Goal: Information Seeking & Learning: Check status

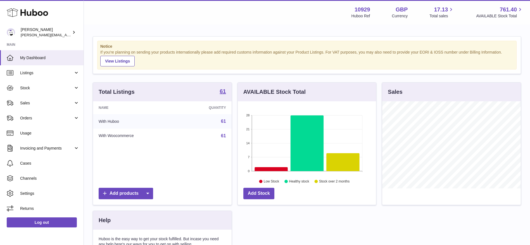
scroll to position [87, 138]
click at [23, 119] on span "Orders" at bounding box center [46, 118] width 53 height 5
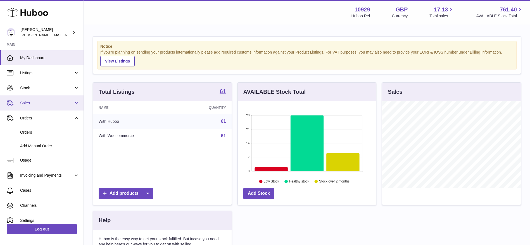
click at [28, 99] on link "Sales" at bounding box center [42, 103] width 84 height 15
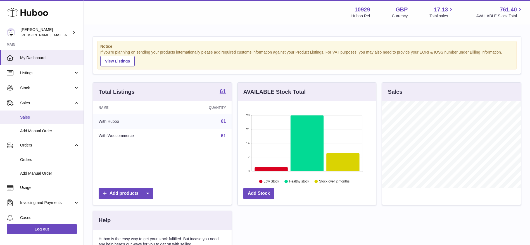
click at [29, 117] on span "Sales" at bounding box center [49, 117] width 59 height 5
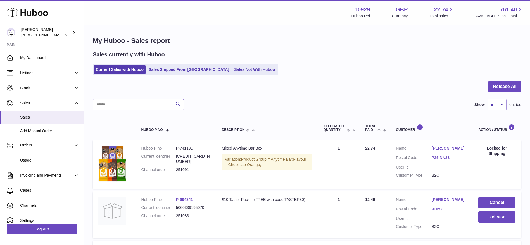
click at [115, 101] on input "text" at bounding box center [138, 104] width 91 height 11
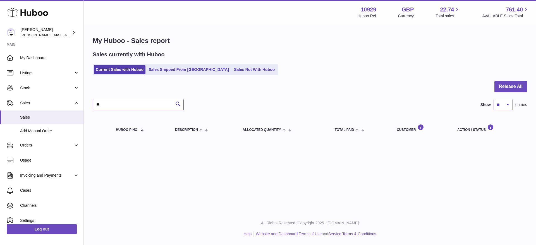
type input "*"
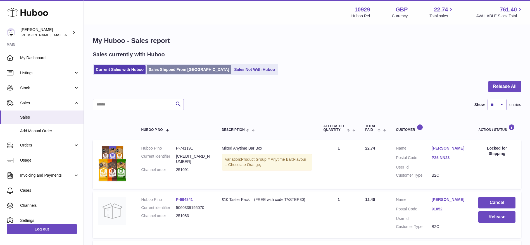
click at [172, 72] on link "Sales Shipped From [GEOGRAPHIC_DATA]" at bounding box center [189, 69] width 84 height 9
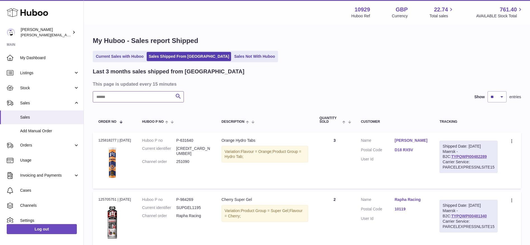
click at [135, 99] on input "text" at bounding box center [138, 96] width 91 height 11
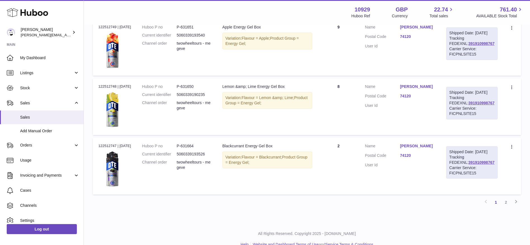
scroll to position [488, 0]
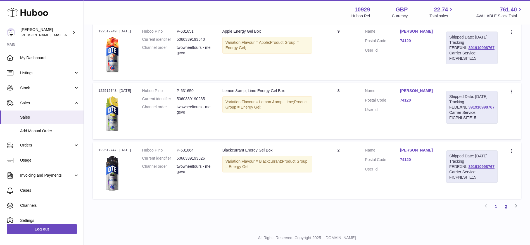
type input "****"
click at [506, 212] on link "2" at bounding box center [506, 207] width 10 height 10
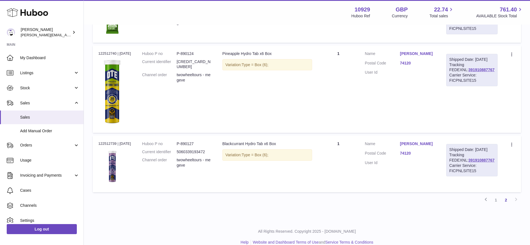
scroll to position [441, 0]
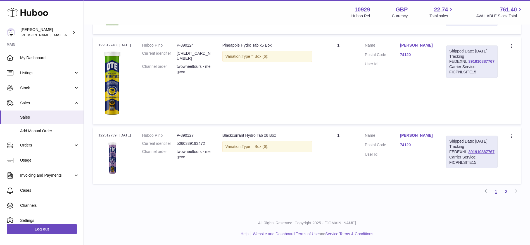
click at [496, 190] on link "1" at bounding box center [496, 192] width 10 height 10
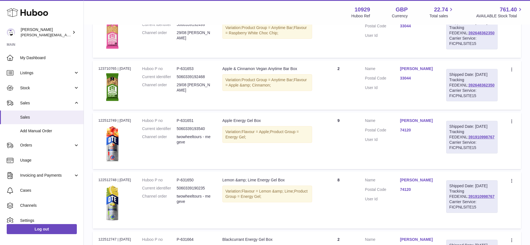
scroll to position [398, 0]
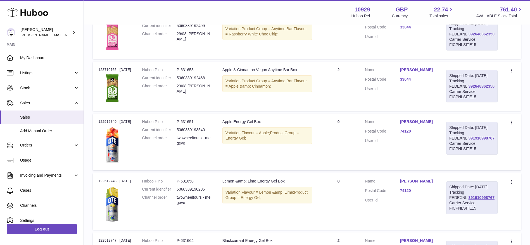
click at [479, 89] on link "392648362350" at bounding box center [481, 86] width 26 height 4
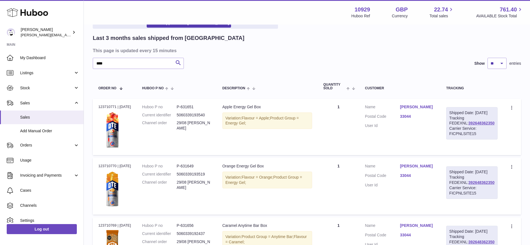
scroll to position [0, 0]
